Goal: Task Accomplishment & Management: Manage account settings

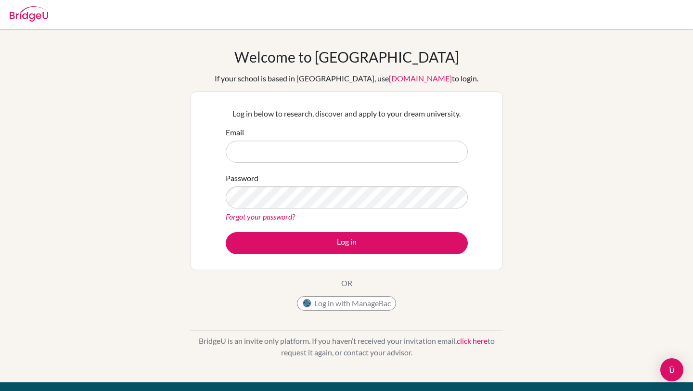
click at [356, 153] on input "Email" at bounding box center [347, 151] width 242 height 22
type input "[EMAIL_ADDRESS][DOMAIN_NAME]"
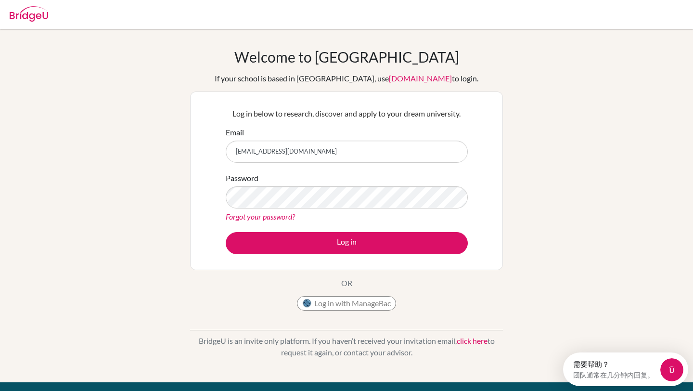
click at [279, 213] on link "Forgot your password?" at bounding box center [260, 216] width 69 height 9
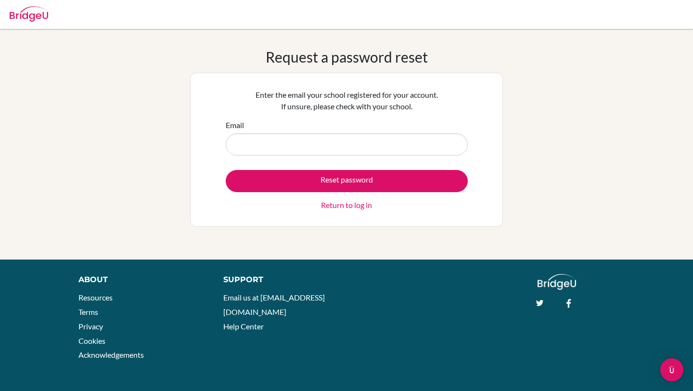
click at [331, 144] on input "Email" at bounding box center [347, 144] width 242 height 22
type input "princehao789@gmail.com"
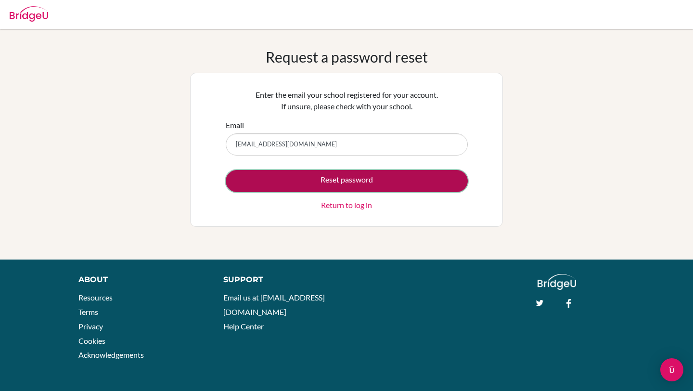
click at [342, 184] on button "Reset password" at bounding box center [347, 181] width 242 height 22
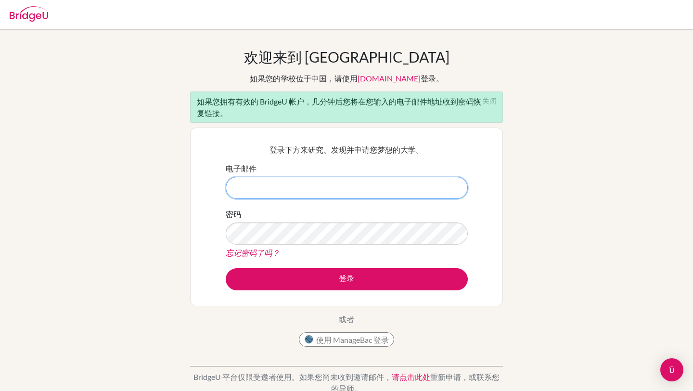
click at [384, 177] on input "电子邮件" at bounding box center [347, 188] width 242 height 22
